Goal: Task Accomplishment & Management: Complete application form

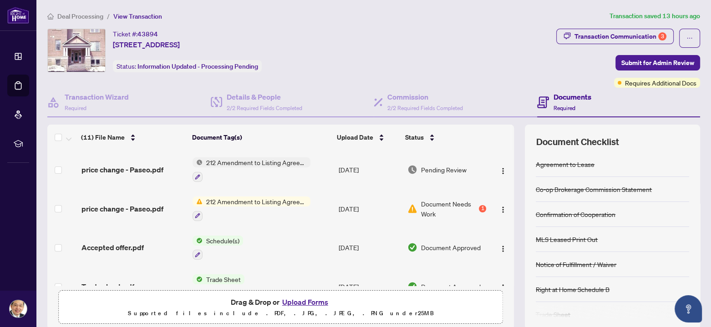
click at [296, 300] on button "Upload Forms" at bounding box center [305, 302] width 51 height 12
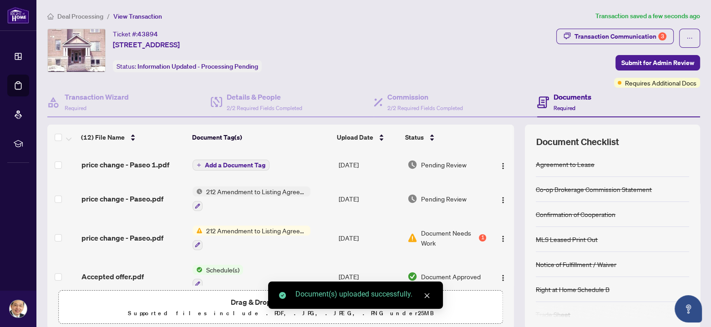
click at [207, 165] on span "Add a Document Tag" at bounding box center [235, 165] width 61 height 6
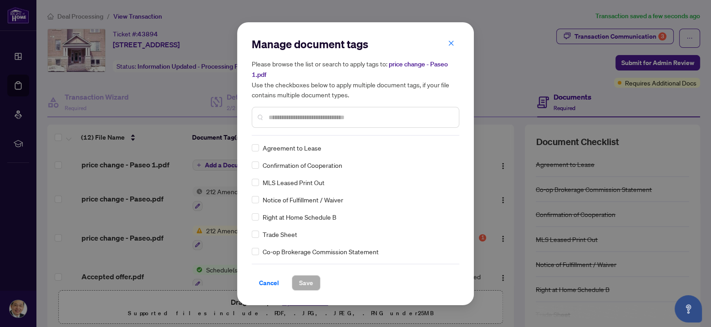
click at [292, 119] on input "text" at bounding box center [360, 117] width 183 height 10
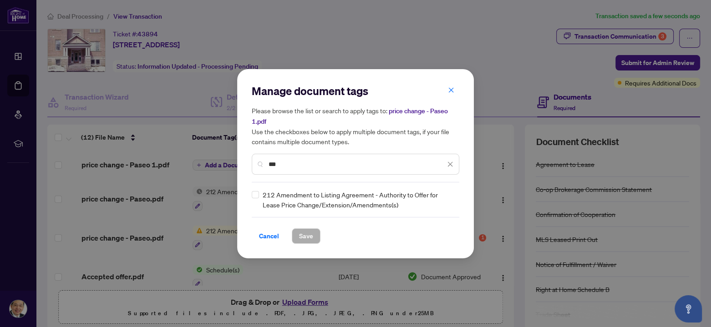
type input "***"
click at [306, 234] on span "Save" at bounding box center [306, 236] width 14 height 15
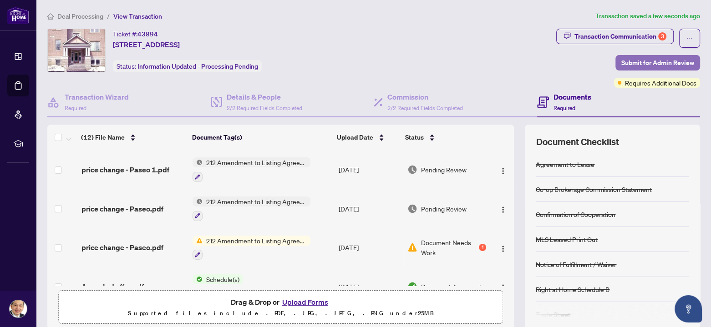
click at [636, 58] on span "Submit for Admin Review" at bounding box center [658, 63] width 73 height 15
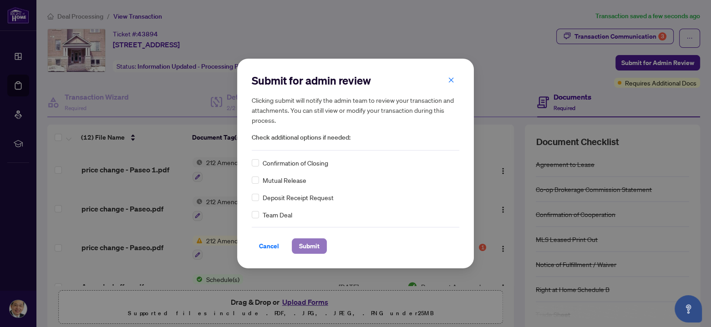
click at [307, 245] on span "Submit" at bounding box center [309, 246] width 20 height 15
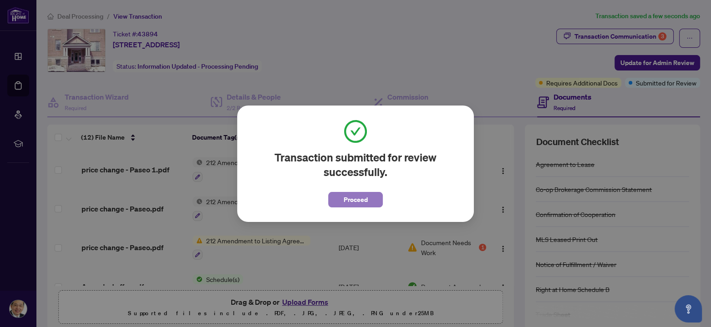
click at [354, 198] on span "Proceed" at bounding box center [356, 200] width 24 height 15
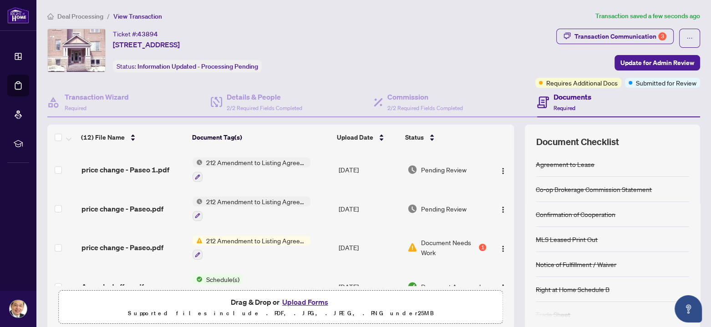
click at [67, 15] on span "Deal Processing" at bounding box center [80, 16] width 46 height 8
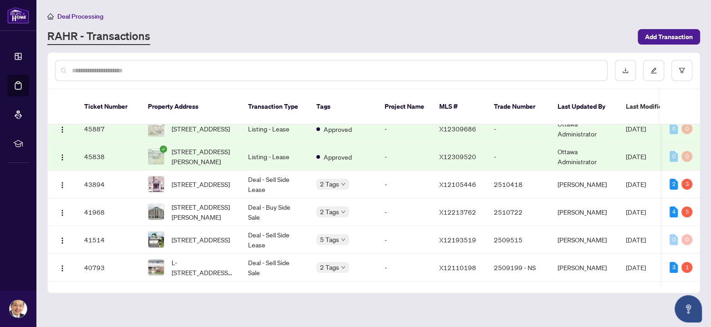
scroll to position [91, 0]
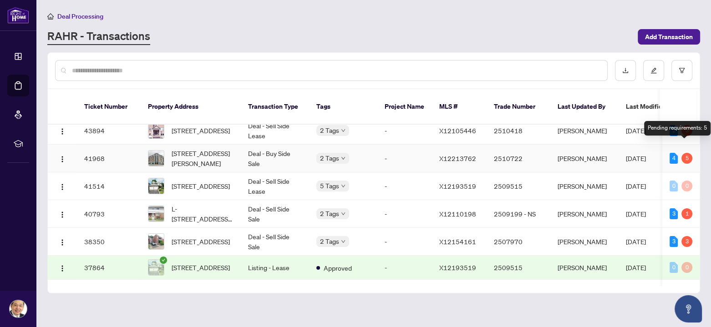
click at [686, 153] on div "5" at bounding box center [687, 158] width 11 height 11
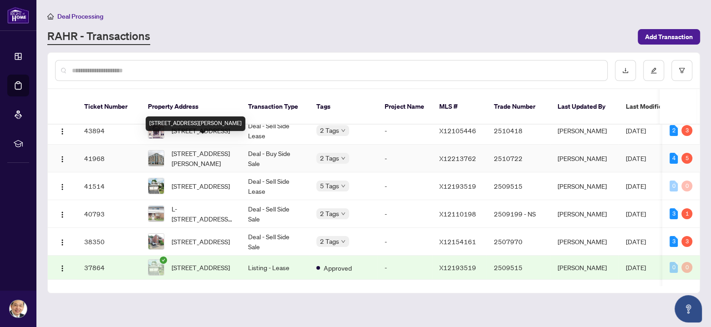
click at [204, 148] on span "[STREET_ADDRESS][PERSON_NAME]" at bounding box center [203, 158] width 62 height 20
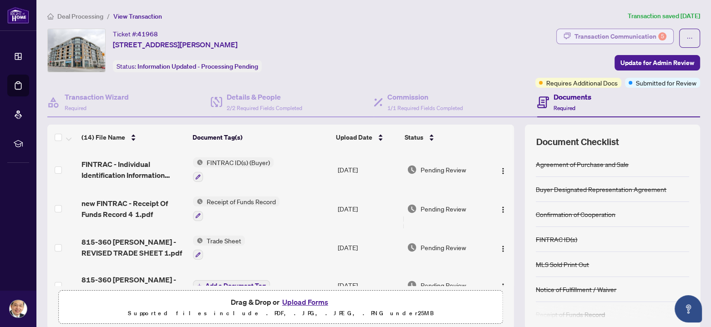
click at [623, 36] on div "Transaction Communication 5" at bounding box center [621, 36] width 92 height 15
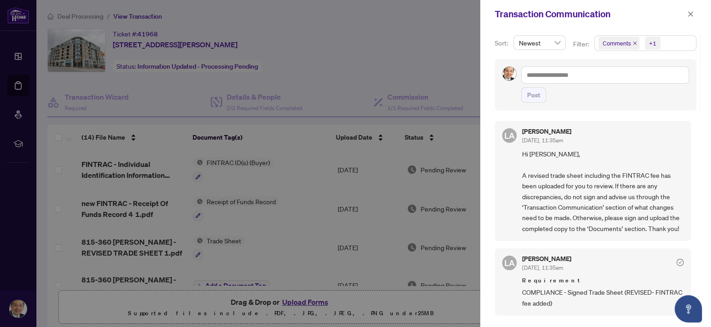
click at [634, 43] on icon "close" at bounding box center [635, 43] width 5 height 5
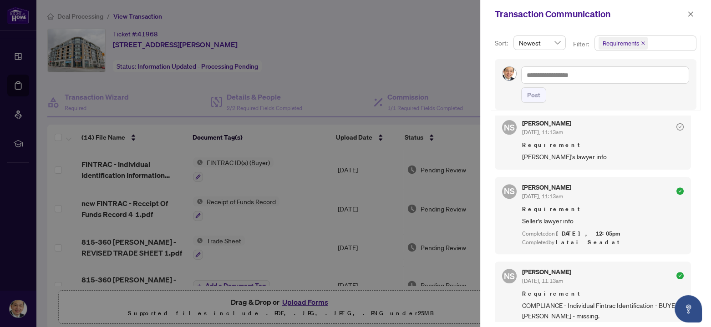
scroll to position [46, 0]
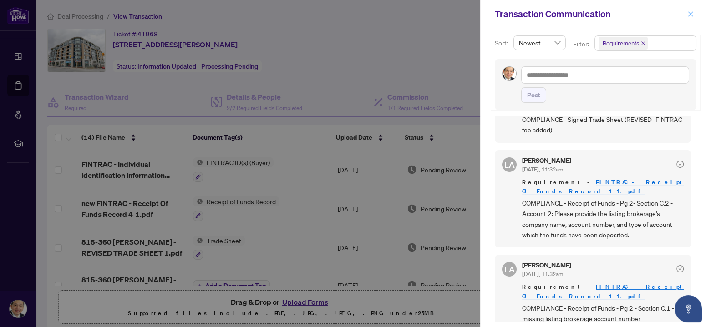
click at [691, 14] on icon "close" at bounding box center [691, 14] width 6 height 6
